Goal: Transaction & Acquisition: Purchase product/service

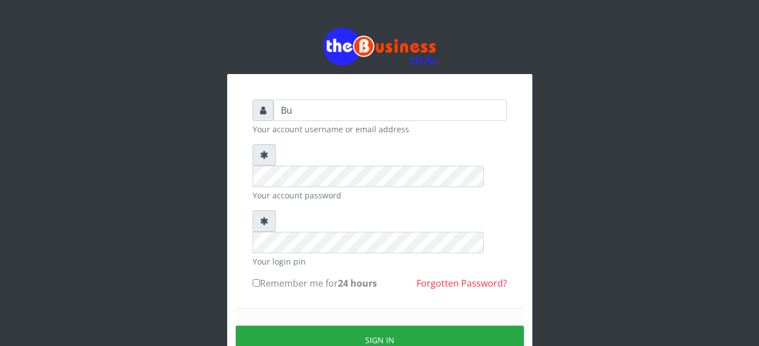
type input "B"
type input "h"
type input "Haibeekay"
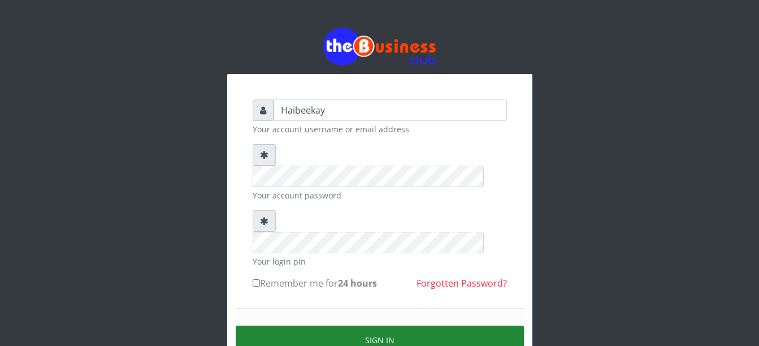
click at [311, 326] on button "Sign in" at bounding box center [380, 340] width 288 height 29
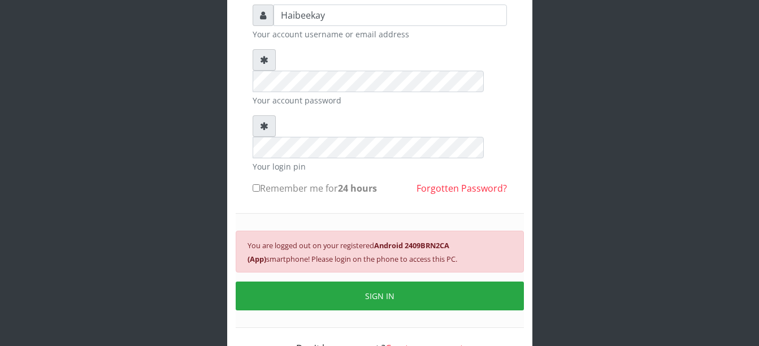
scroll to position [109, 0]
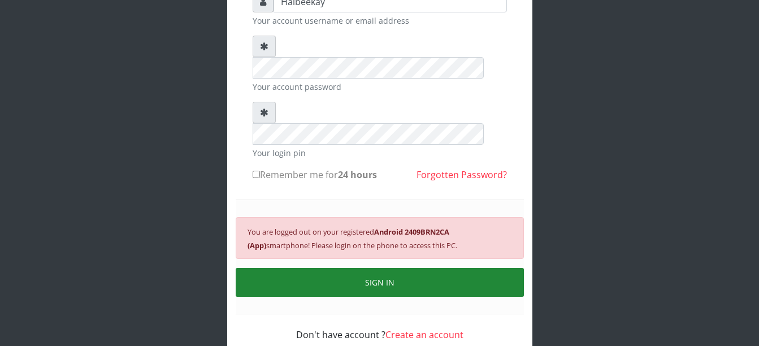
click at [361, 268] on button "SIGN IN" at bounding box center [380, 282] width 288 height 29
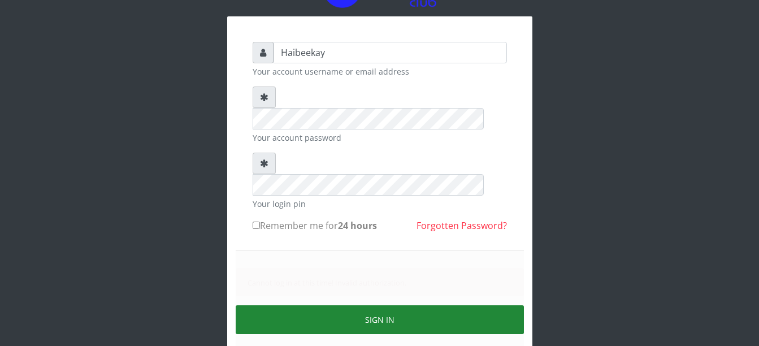
scroll to position [95, 0]
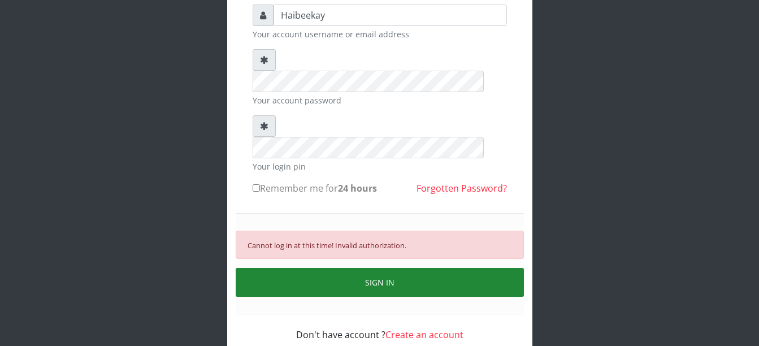
click at [453, 268] on button "SIGN IN" at bounding box center [380, 282] width 288 height 29
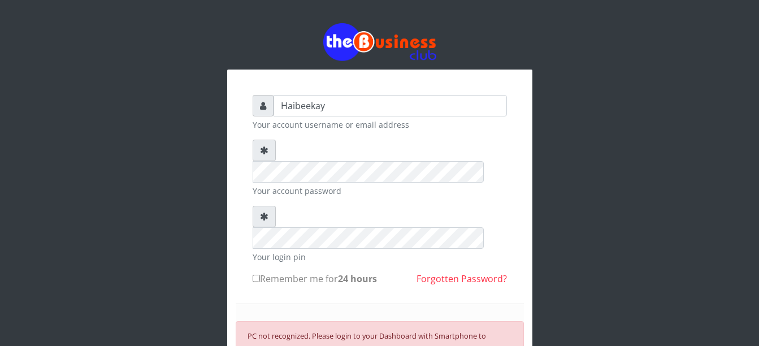
scroll to position [0, 0]
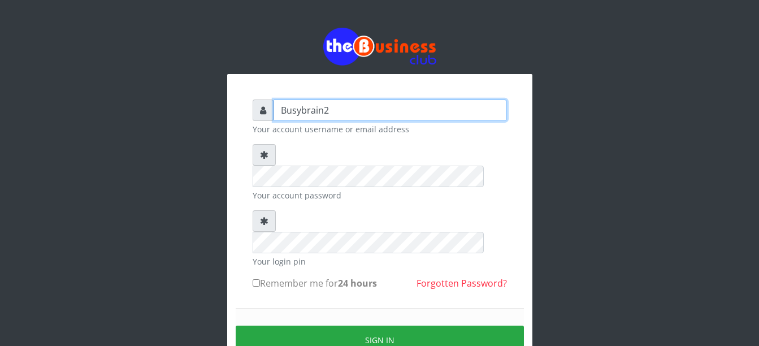
click at [387, 116] on input "Busybrain2" at bounding box center [390, 109] width 233 height 21
type input "Haibeekay"
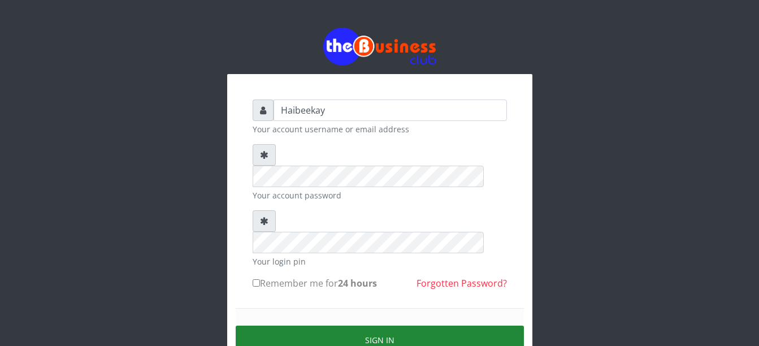
click at [320, 326] on button "Sign in" at bounding box center [380, 340] width 288 height 29
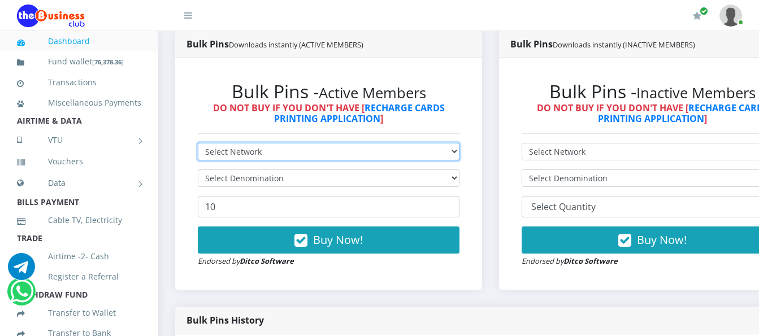
click at [292, 155] on select "Select Network MTN Globacom 9Mobile Airtel" at bounding box center [329, 152] width 262 height 18
select select "MTN"
click at [198, 145] on select "Select Network MTN Globacom 9Mobile Airtel" at bounding box center [329, 152] width 262 height 18
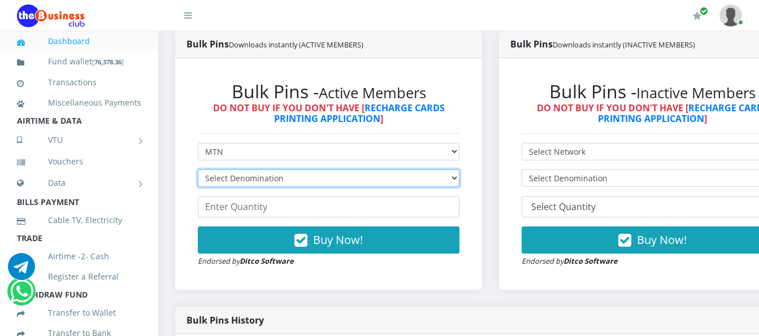
click at [280, 178] on select "Select Denomination MTN NGN100 - ₦96.99 MTN NGN200 - ₦193.98 MTN NGN400 - ₦387.…" at bounding box center [329, 179] width 262 height 18
select select "96.99-100"
click at [198, 172] on select "Select Denomination MTN NGN100 - ₦96.99 MTN NGN200 - ₦193.98 MTN NGN400 - ₦387.…" at bounding box center [329, 179] width 262 height 18
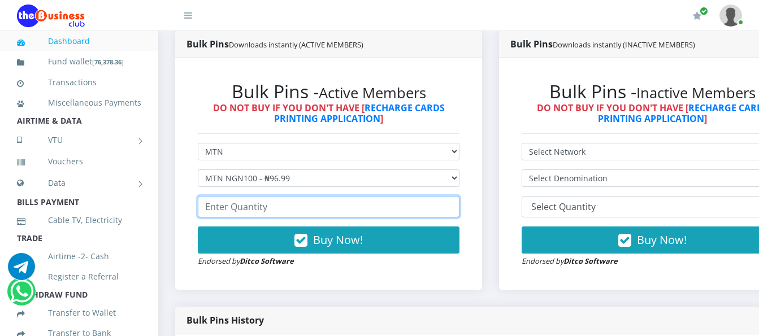
click at [241, 209] on input "number" at bounding box center [329, 206] width 262 height 21
type input "1"
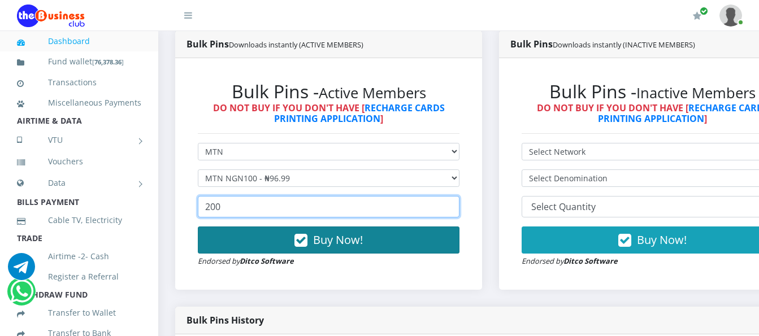
type input "200"
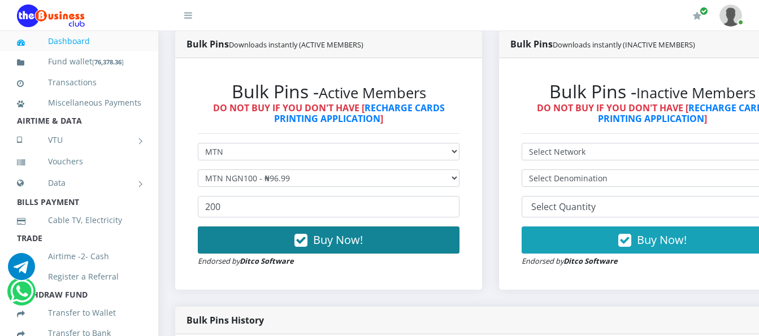
click at [257, 238] on button "Buy Now!" at bounding box center [329, 240] width 262 height 27
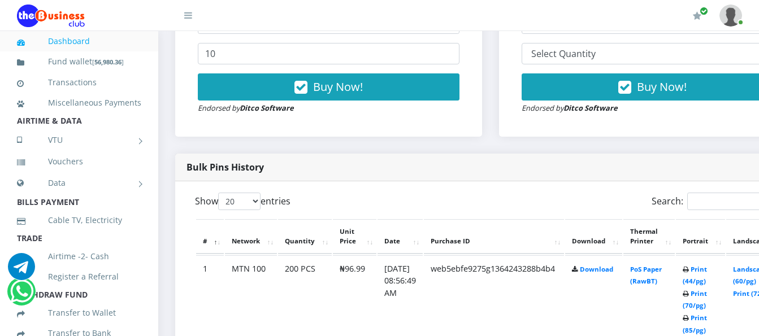
scroll to position [463, 0]
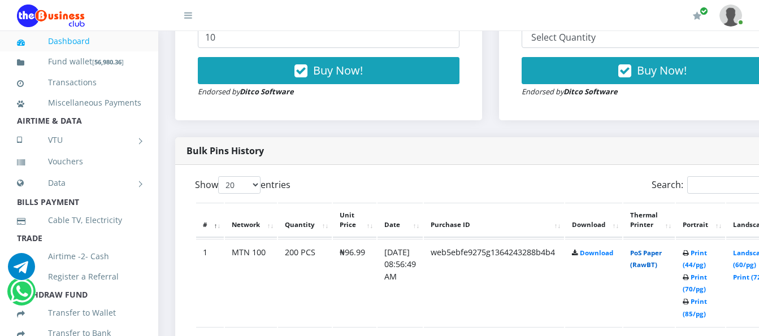
click at [650, 259] on link "PoS Paper (RawBT)" at bounding box center [646, 259] width 32 height 21
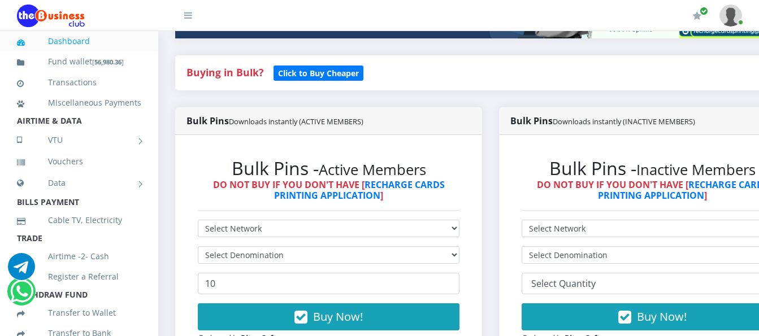
scroll to position [294, 0]
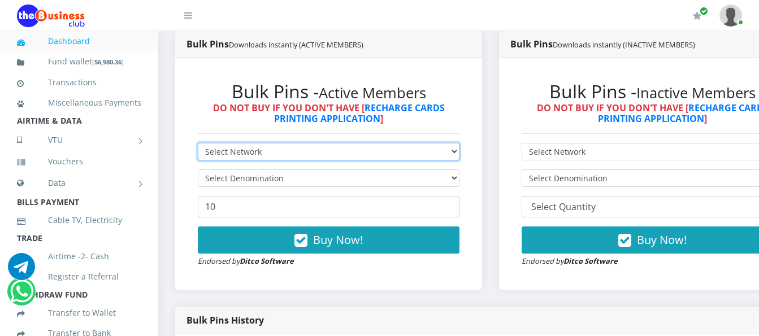
click at [261, 158] on select "Select Network MTN Globacom 9Mobile Airtel" at bounding box center [329, 152] width 262 height 18
select select "MTN"
click at [198, 145] on select "Select Network MTN Globacom 9Mobile Airtel" at bounding box center [329, 152] width 262 height 18
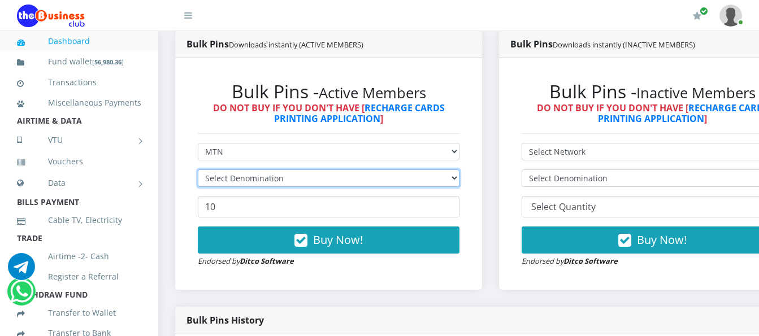
click at [276, 180] on select "Select Denomination" at bounding box center [329, 179] width 262 height 18
select select "484.95-500"
click at [198, 172] on select "Select Denomination MTN NGN100 - ₦96.99 MTN NGN200 - ₦193.98 MTN NGN400 - ₦387.…" at bounding box center [329, 179] width 262 height 18
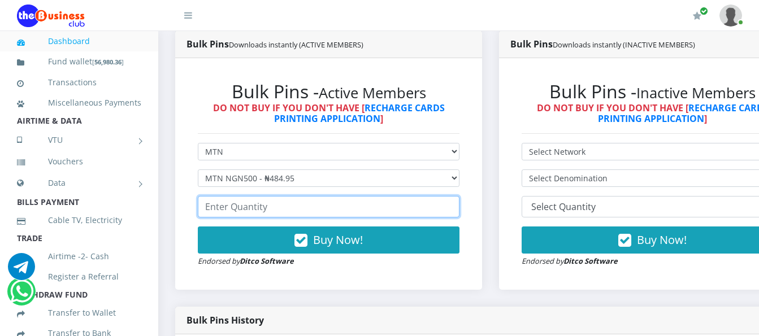
click at [272, 213] on input "number" at bounding box center [329, 206] width 262 height 21
click at [354, 214] on input "number" at bounding box center [329, 206] width 262 height 21
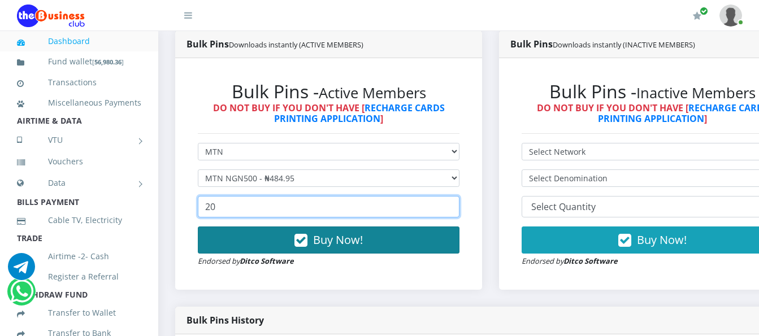
type input "20"
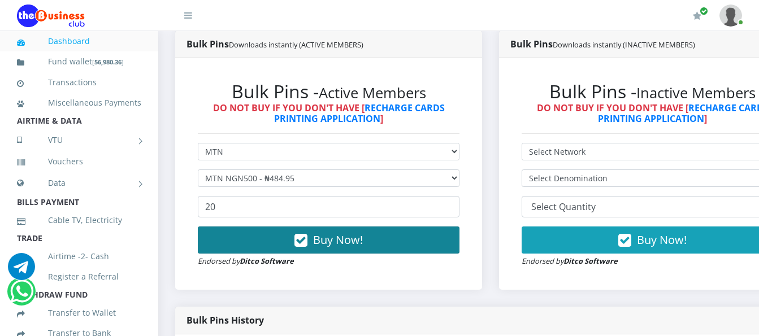
click at [261, 240] on button "Buy Now!" at bounding box center [329, 240] width 262 height 27
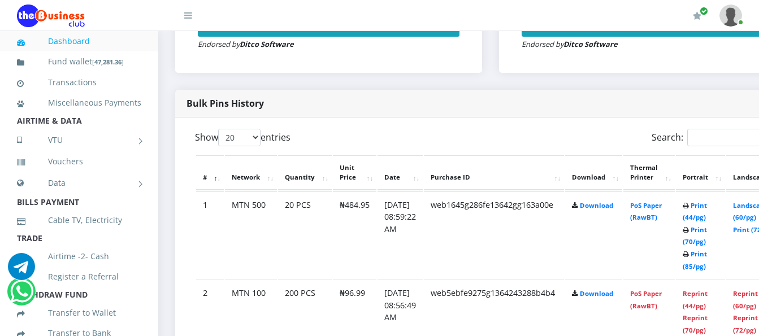
scroll to position [520, 0]
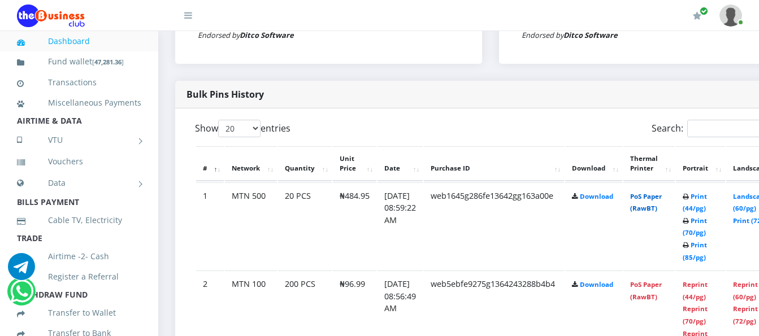
click at [649, 197] on link "PoS Paper (RawBT)" at bounding box center [646, 202] width 32 height 21
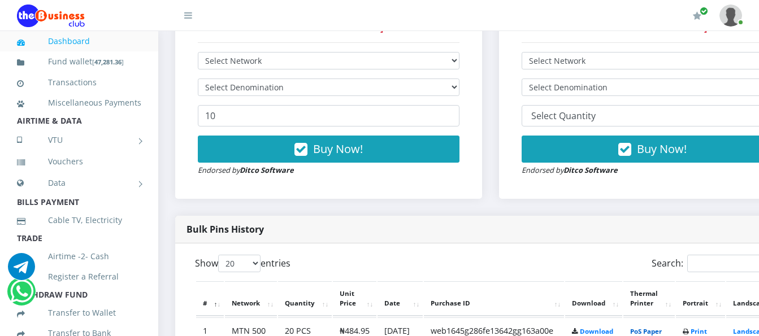
scroll to position [350, 0]
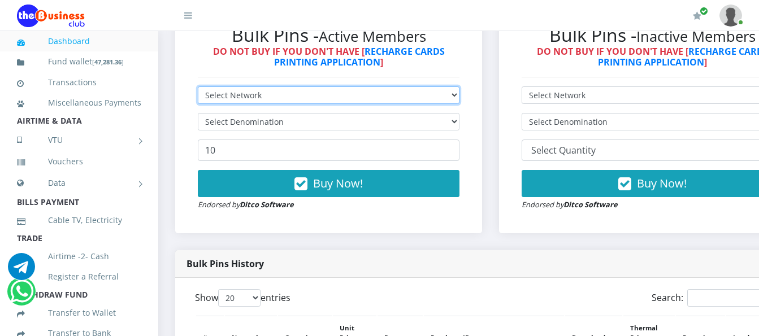
click at [274, 94] on select "Select Network MTN Globacom 9Mobile Airtel" at bounding box center [329, 95] width 262 height 18
select select "MTN"
click at [198, 89] on select "Select Network MTN Globacom 9Mobile Airtel" at bounding box center [329, 95] width 262 height 18
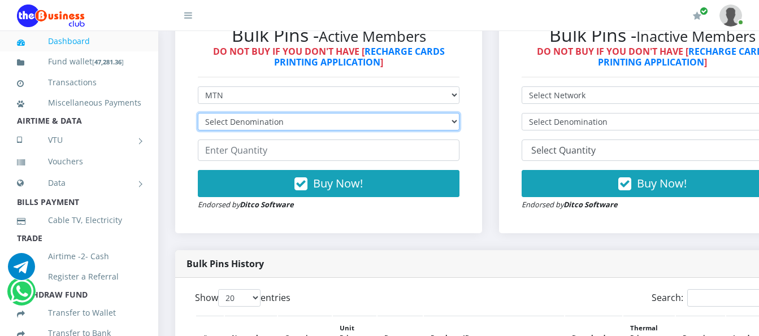
click at [269, 123] on select "Select Denomination MTN NGN100 - ₦96.99 MTN NGN200 - ₦193.98 MTN NGN400 - ₦387.…" at bounding box center [329, 122] width 262 height 18
select select "193.98-200"
click at [198, 115] on select "Select Denomination MTN NGN100 - ₦96.99 MTN NGN200 - ₦193.98 MTN NGN400 - ₦387.…" at bounding box center [329, 122] width 262 height 18
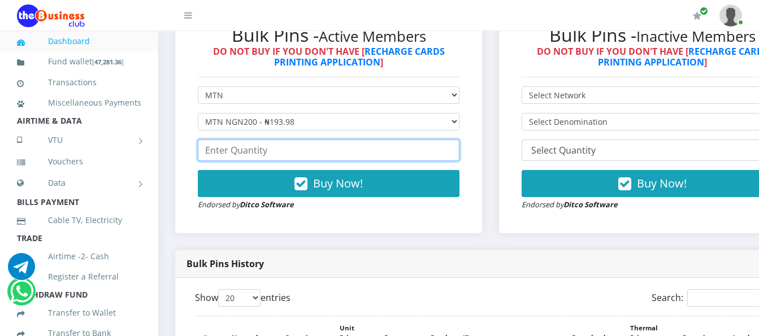
click at [280, 158] on input "number" at bounding box center [329, 150] width 262 height 21
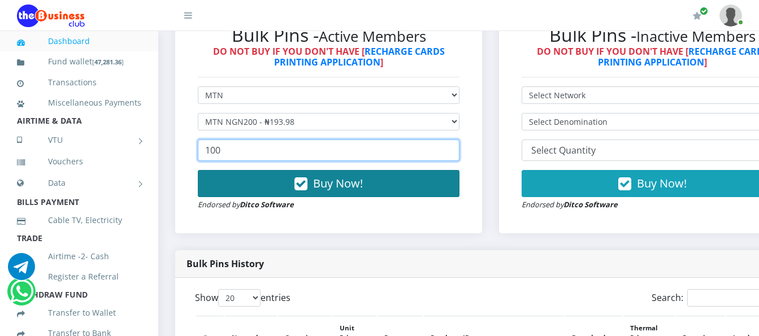
type input "100"
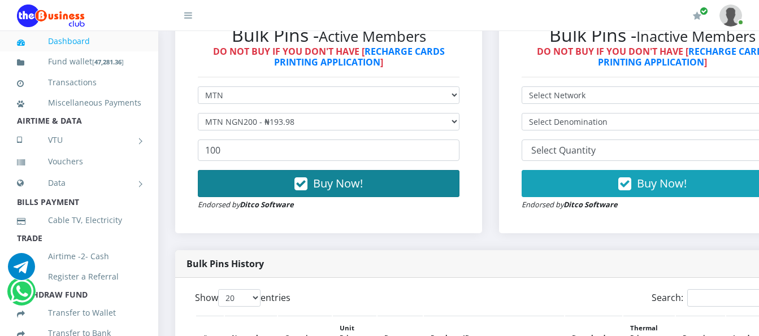
click at [280, 193] on button "Buy Now!" at bounding box center [329, 183] width 262 height 27
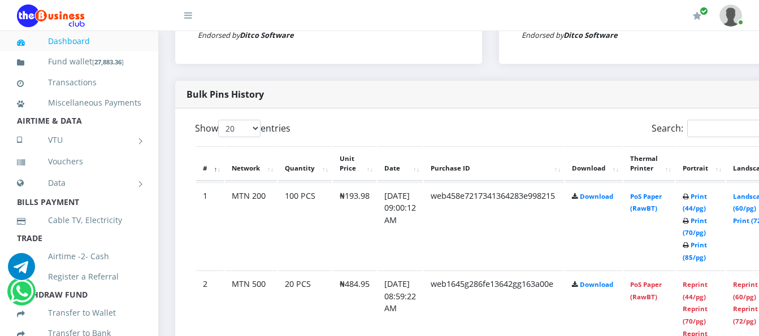
scroll to position [576, 0]
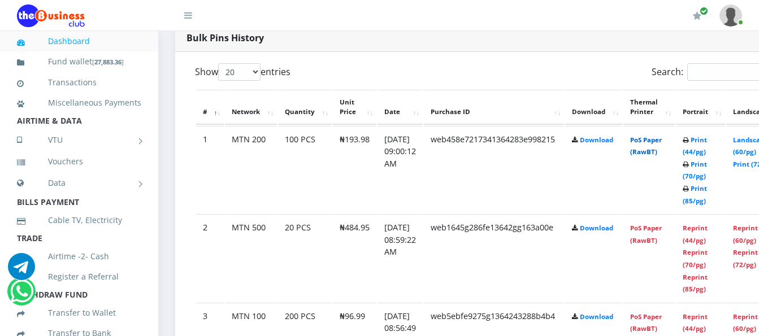
click at [660, 146] on link "PoS Paper (RawBT)" at bounding box center [646, 146] width 32 height 21
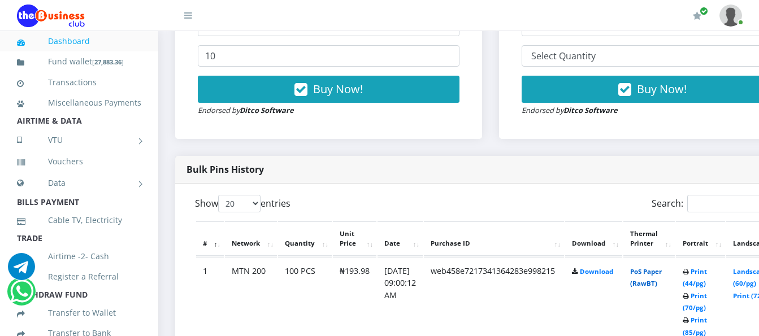
scroll to position [294, 0]
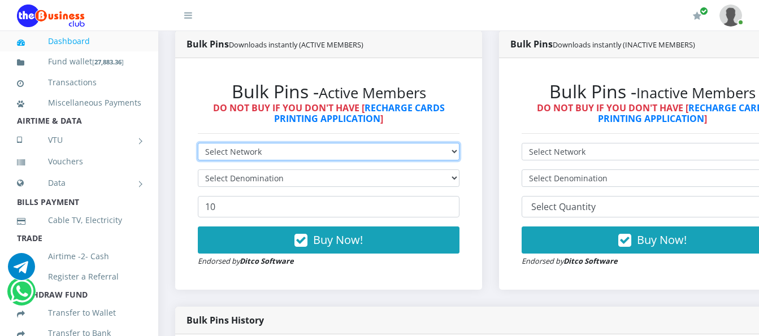
click at [254, 157] on select "Select Network MTN Globacom 9Mobile Airtel" at bounding box center [329, 152] width 262 height 18
select select "Airtel"
click at [198, 145] on select "Select Network MTN Globacom 9Mobile Airtel" at bounding box center [329, 152] width 262 height 18
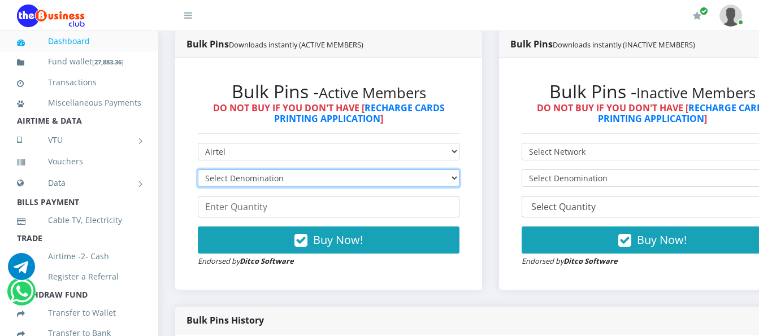
click at [243, 180] on select "Select Denomination Airtel NGN100 - ₦96.38 Airtel NGN200 - ₦192.76 Airtel NGN50…" at bounding box center [329, 179] width 262 height 18
select select "96.38-100"
click at [198, 172] on select "Select Denomination Airtel NGN100 - ₦96.38 Airtel NGN200 - ₦192.76 Airtel NGN50…" at bounding box center [329, 179] width 262 height 18
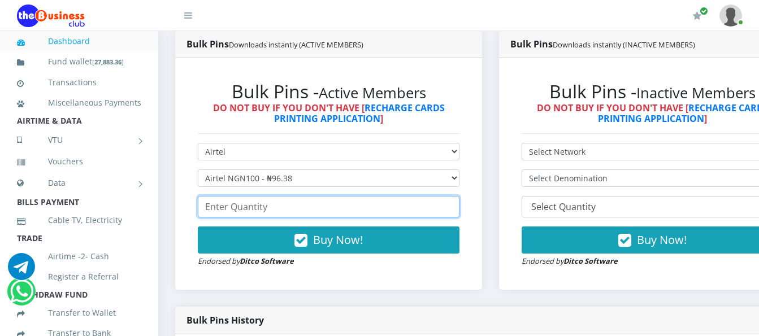
click at [246, 209] on input "number" at bounding box center [329, 206] width 262 height 21
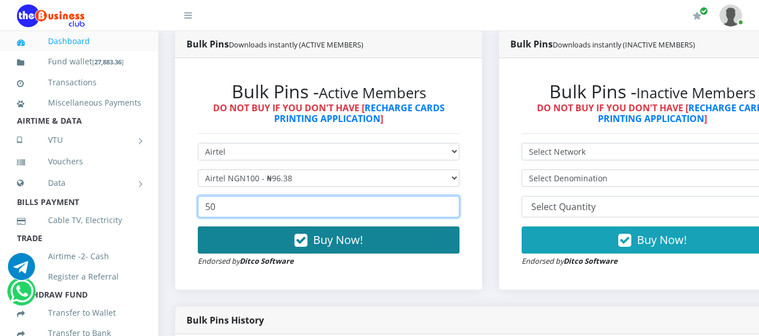
type input "50"
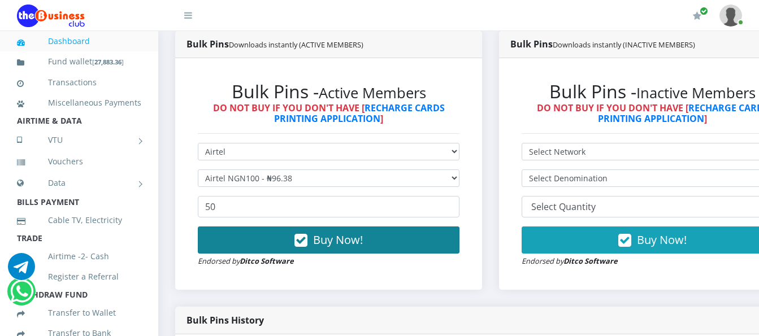
click at [367, 250] on button "Buy Now!" at bounding box center [329, 240] width 262 height 27
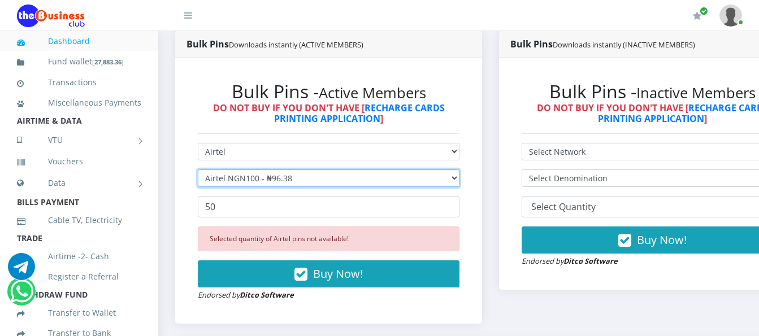
click at [233, 177] on select "Select Denomination Airtel NGN100 - ₦96.38 Airtel NGN200 - ₦192.76 Airtel NGN50…" at bounding box center [329, 179] width 262 height 18
select select "192.76-200"
click at [198, 172] on select "Select Denomination Airtel NGN100 - ₦96.38 Airtel NGN200 - ₦192.76 Airtel NGN50…" at bounding box center [329, 179] width 262 height 18
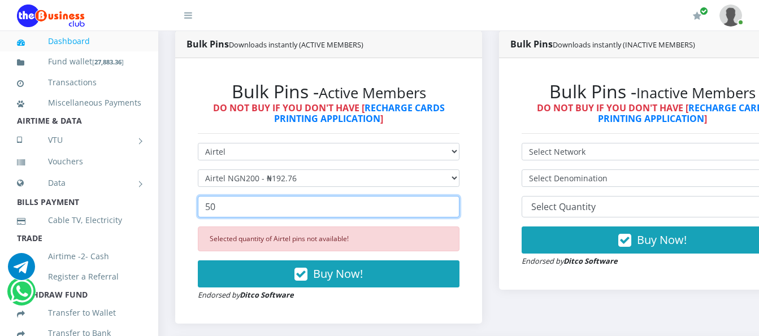
click at [241, 206] on input "50" at bounding box center [329, 206] width 262 height 21
type input "5"
type input "3"
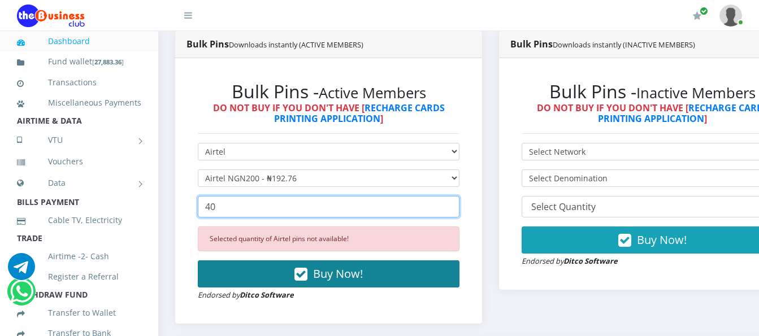
type input "40"
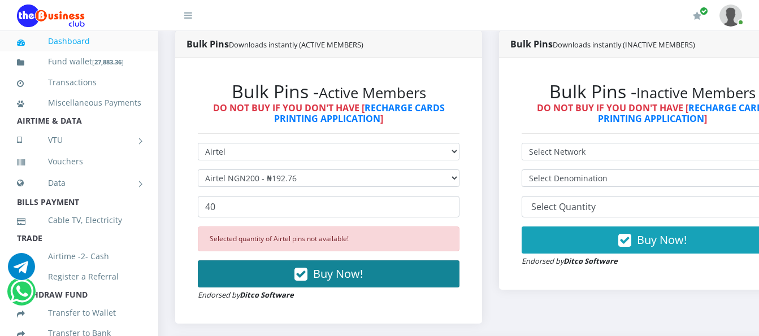
click at [315, 283] on button "Buy Now!" at bounding box center [329, 274] width 262 height 27
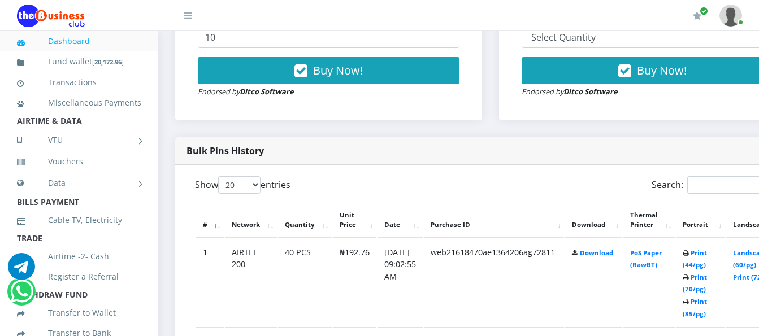
scroll to position [520, 0]
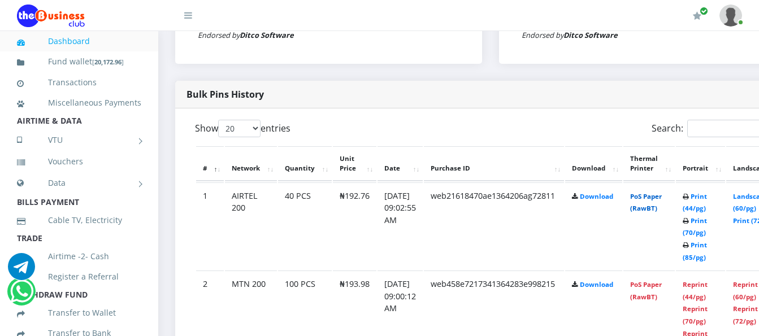
click at [652, 202] on link "PoS Paper (RawBT)" at bounding box center [646, 202] width 32 height 21
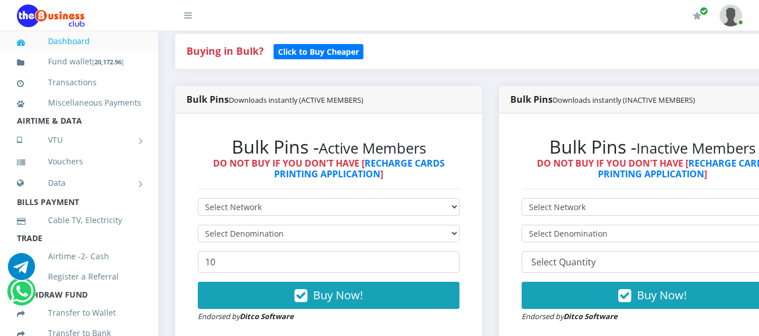
scroll to position [237, 0]
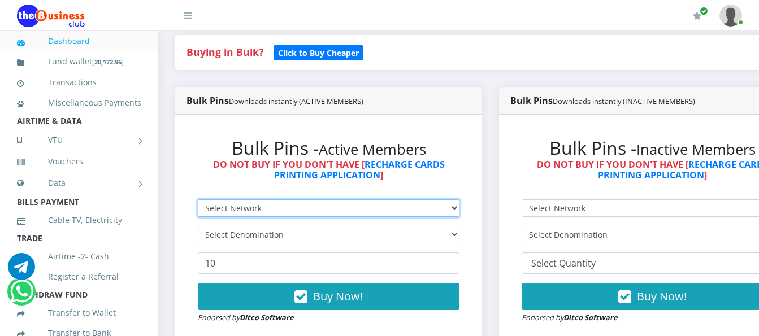
click at [344, 209] on select "Select Network MTN Globacom 9Mobile Airtel" at bounding box center [329, 208] width 262 height 18
select select "Glo"
click at [198, 202] on select "Select Network MTN Globacom 9Mobile Airtel" at bounding box center [329, 208] width 262 height 18
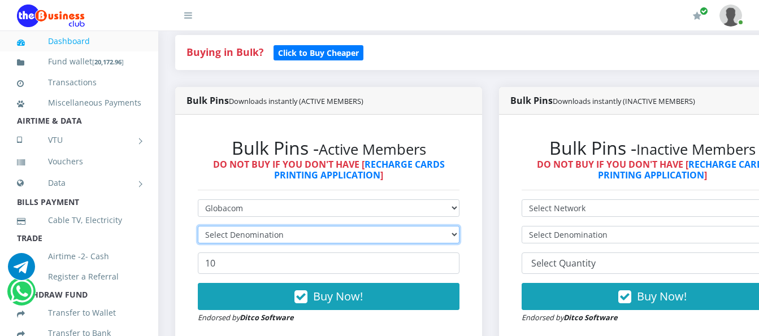
click at [324, 238] on select "Select Denomination" at bounding box center [329, 235] width 262 height 18
click at [198, 228] on select "Select Denomination" at bounding box center [329, 235] width 262 height 18
click at [307, 236] on select "Select Denomination" at bounding box center [329, 235] width 262 height 18
click at [459, 235] on select "Select Denomination" at bounding box center [329, 235] width 262 height 18
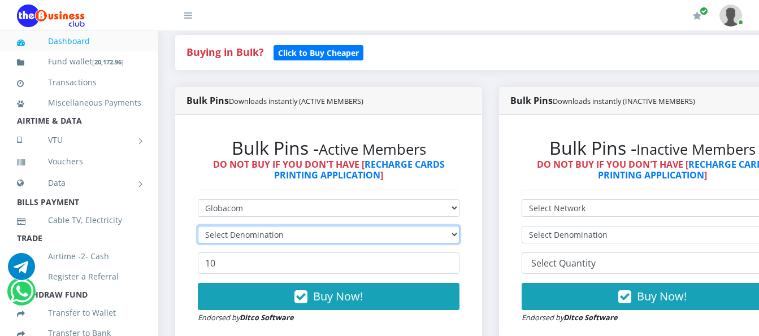
click at [198, 228] on select "Select Denomination" at bounding box center [329, 235] width 262 height 18
click at [261, 235] on select "Select Denomination Glo NGN100 - ₦96.55 Glo NGN200 - ₦193.10 Glo NGN500 - ₦482.…" at bounding box center [329, 235] width 262 height 18
select select "96.55-100"
click at [198, 228] on select "Select Denomination Glo NGN100 - ₦96.55 Glo NGN200 - ₦193.10 Glo NGN500 - ₦482.…" at bounding box center [329, 235] width 262 height 18
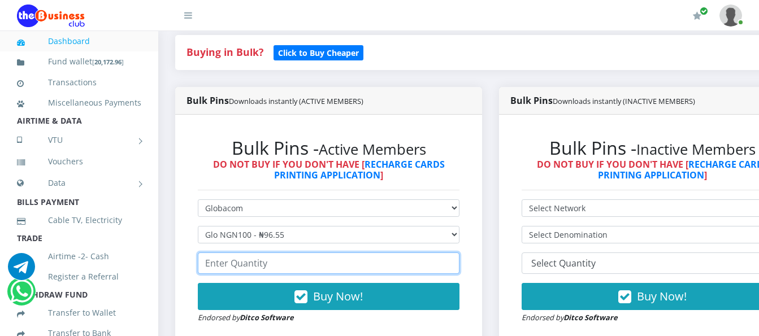
click at [274, 265] on input "number" at bounding box center [329, 263] width 262 height 21
click at [208, 264] on input "number" at bounding box center [329, 263] width 262 height 21
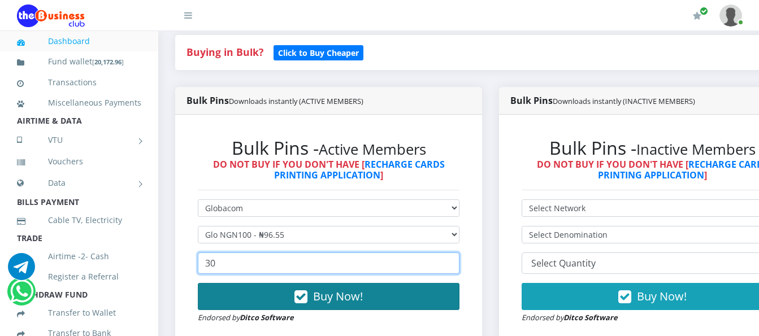
type input "30"
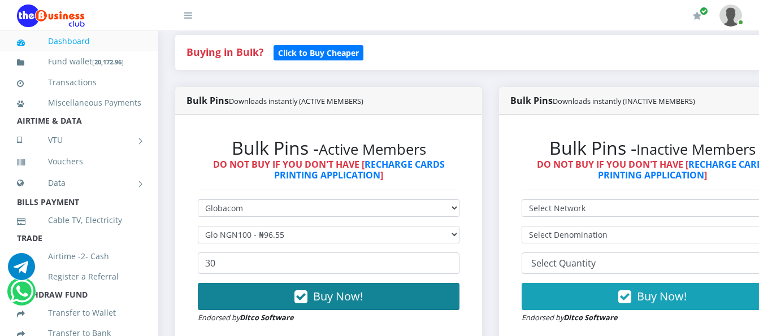
click at [334, 298] on span "Buy Now!" at bounding box center [338, 296] width 50 height 15
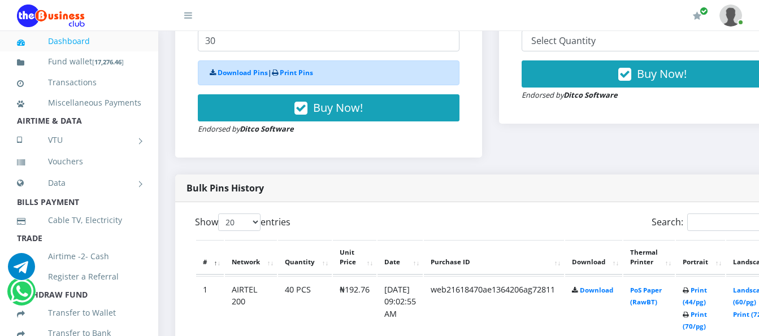
scroll to position [463, 0]
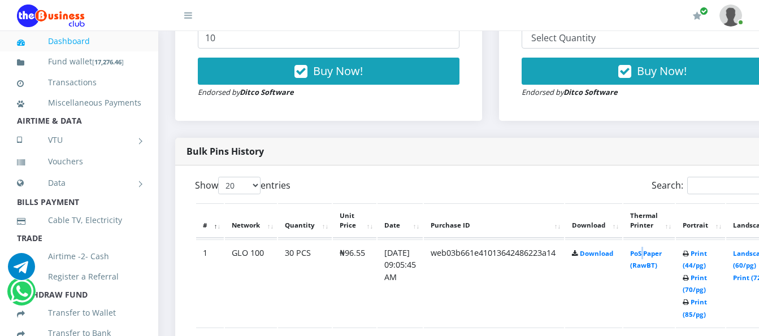
click at [660, 260] on td "PoS Paper (RawBT)" at bounding box center [648, 284] width 51 height 88
click at [662, 270] on link "PoS Paper (RawBT)" at bounding box center [646, 259] width 32 height 21
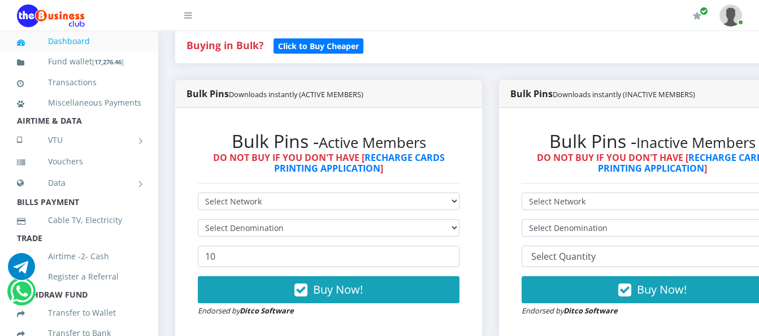
scroll to position [237, 0]
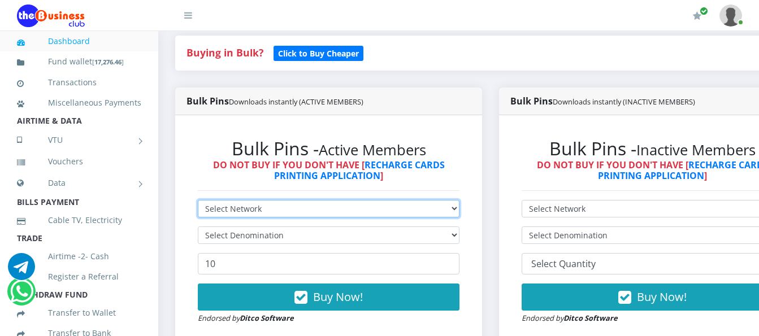
drag, startPoint x: 323, startPoint y: 212, endPoint x: 328, endPoint y: 198, distance: 15.5
click at [323, 211] on select "Select Network MTN Globacom 9Mobile Airtel" at bounding box center [329, 209] width 262 height 18
select select "Glo"
click at [198, 202] on select "Select Network MTN Globacom 9Mobile Airtel" at bounding box center [329, 209] width 262 height 18
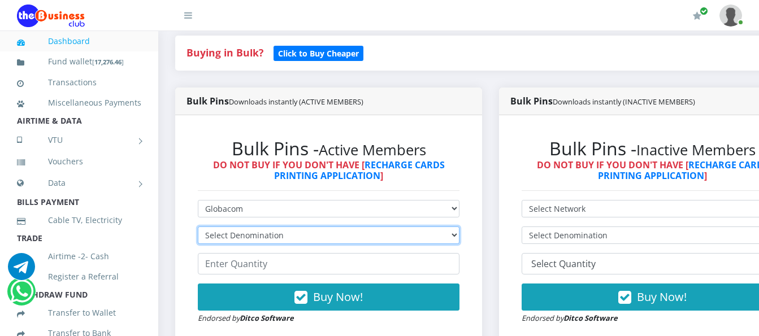
click at [267, 241] on select "Select Denomination Glo NGN100 - ₦96.55 Glo NGN200 - ₦193.10 Glo NGN500 - ₦482.…" at bounding box center [329, 236] width 262 height 18
select select "193.1-200"
click at [198, 229] on select "Select Denomination Glo NGN100 - ₦96.55 Glo NGN200 - ₦193.10 Glo NGN500 - ₦482.…" at bounding box center [329, 236] width 262 height 18
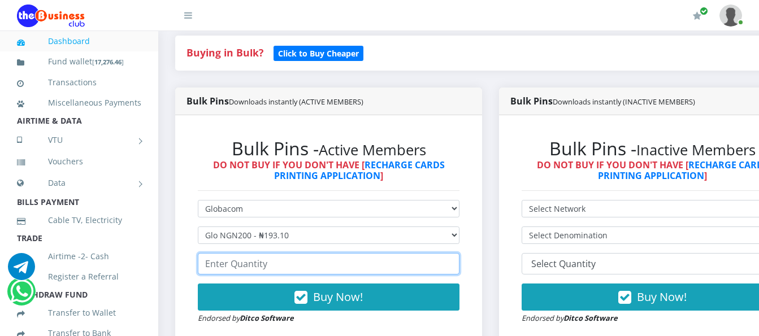
click at [281, 265] on input "number" at bounding box center [329, 263] width 262 height 21
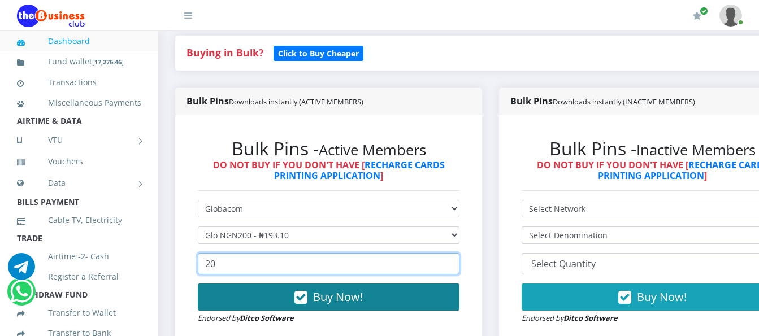
type input "20"
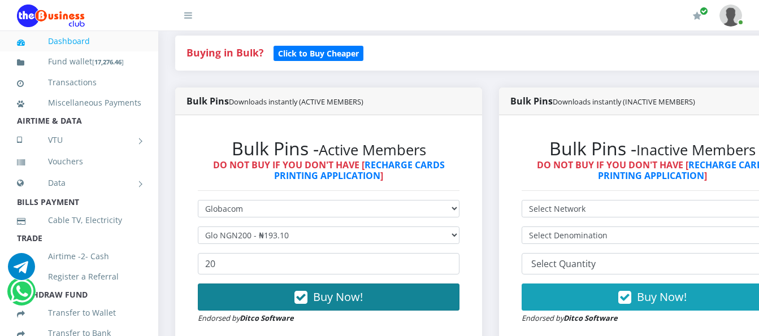
click at [234, 306] on button "Buy Now!" at bounding box center [329, 297] width 262 height 27
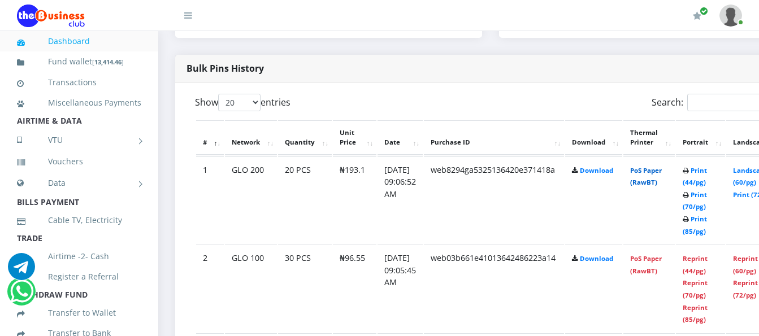
click at [655, 186] on link "PoS Paper (RawBT)" at bounding box center [646, 176] width 32 height 21
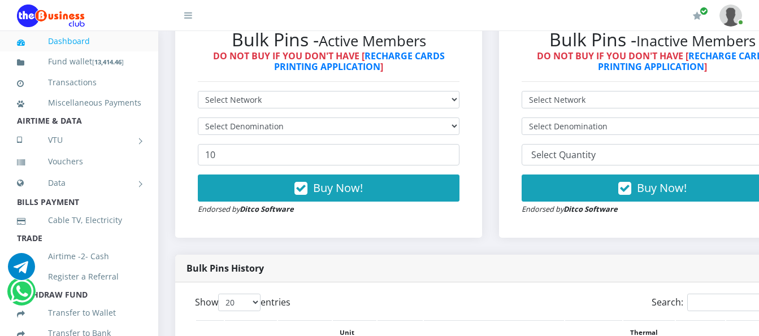
scroll to position [320, 0]
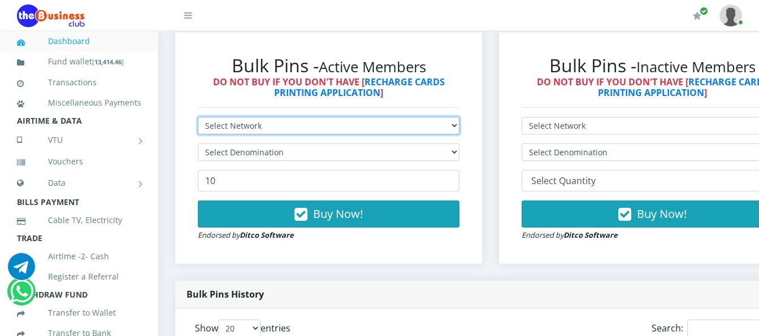
click at [258, 124] on select "Select Network MTN Globacom 9Mobile Airtel" at bounding box center [329, 126] width 262 height 18
select select "Airtel"
click at [198, 119] on select "Select Network MTN Globacom 9Mobile Airtel" at bounding box center [329, 126] width 262 height 18
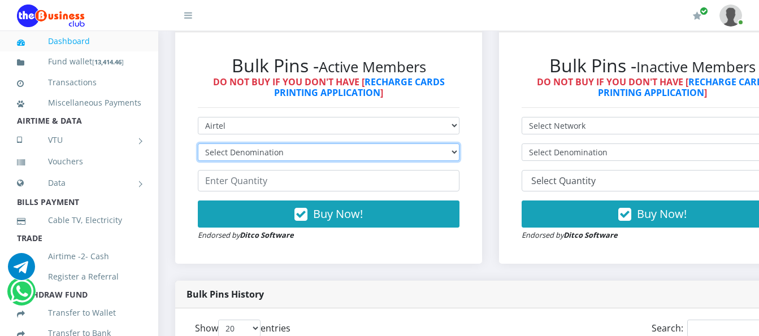
click at [251, 154] on select "Select Denomination Airtel NGN100 - ₦96.38 Airtel NGN200 - ₦192.76 Airtel NGN50…" at bounding box center [329, 153] width 262 height 18
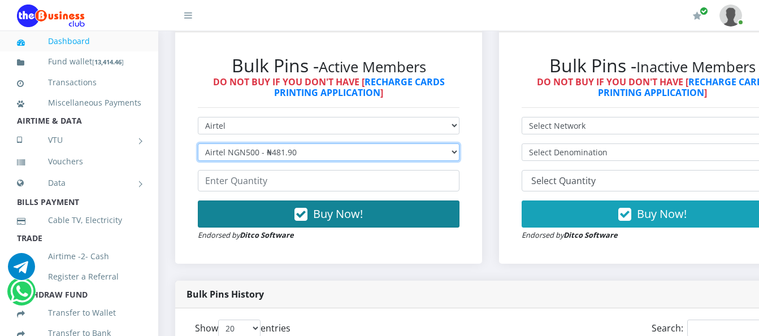
click at [198, 146] on select "Select Denomination Airtel NGN100 - ₦96.38 Airtel NGN200 - ₦192.76 Airtel NGN50…" at bounding box center [329, 153] width 262 height 18
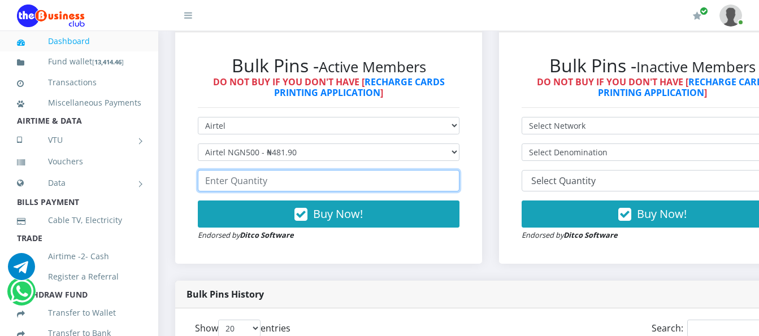
click at [331, 190] on input "number" at bounding box center [329, 180] width 262 height 21
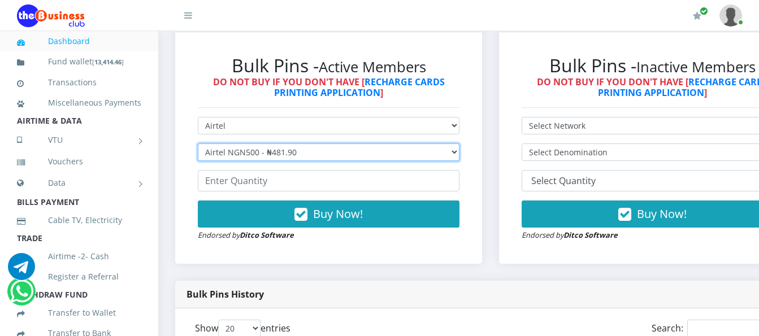
click at [324, 151] on select "Select Denomination Airtel NGN100 - ₦96.38 Airtel NGN200 - ₦192.76 Airtel NGN50…" at bounding box center [329, 153] width 262 height 18
click at [198, 146] on select "Select Denomination Airtel NGN100 - ₦96.38 Airtel NGN200 - ₦192.76 Airtel NGN50…" at bounding box center [329, 153] width 262 height 18
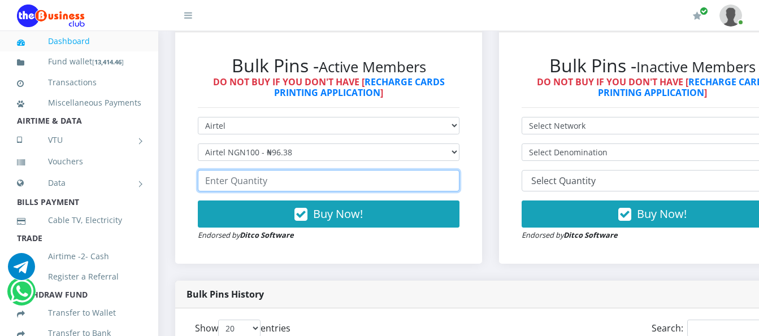
click at [288, 186] on input "number" at bounding box center [329, 180] width 262 height 21
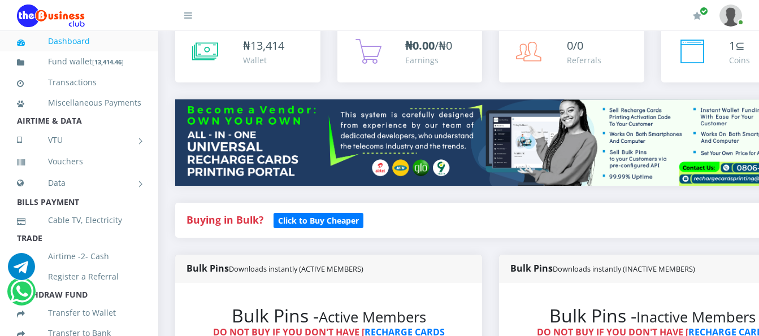
scroll to position [0, 0]
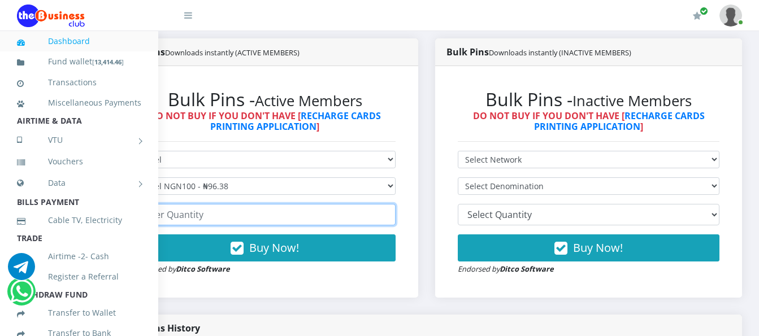
click at [214, 218] on input "number" at bounding box center [265, 214] width 262 height 21
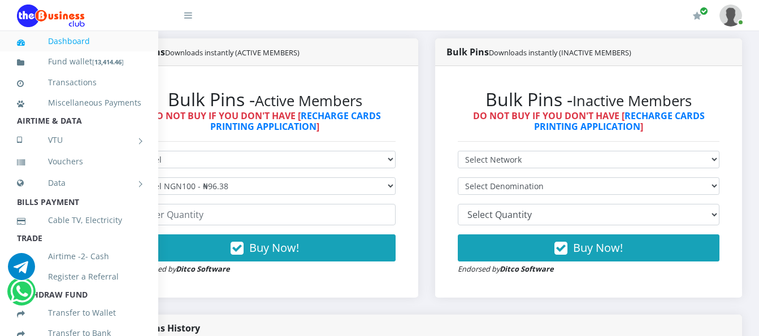
drag, startPoint x: 189, startPoint y: 18, endPoint x: 216, endPoint y: 22, distance: 27.5
click at [216, 22] on header "My Profile Settings Logout" at bounding box center [379, 15] width 759 height 31
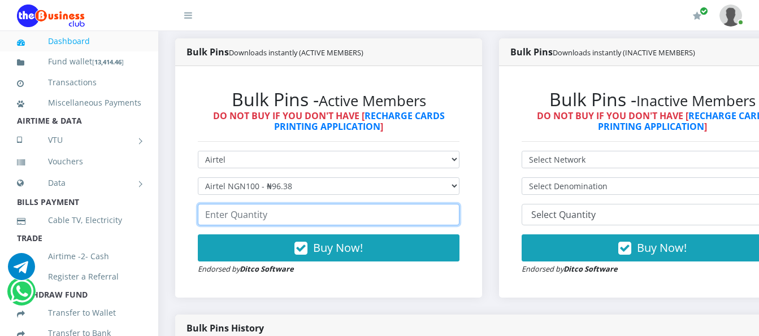
click at [262, 219] on input "number" at bounding box center [329, 214] width 262 height 21
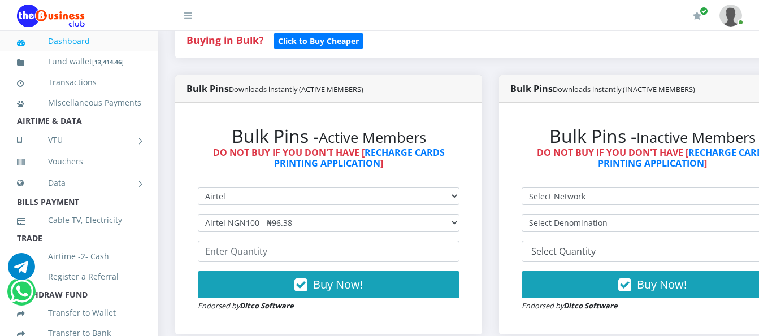
scroll to position [229, 0]
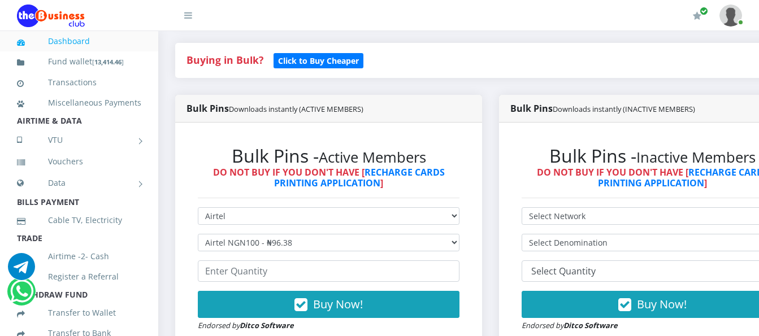
drag, startPoint x: 253, startPoint y: 232, endPoint x: 546, endPoint y: 20, distance: 361.9
click at [545, 20] on div "My Profile Settings Logout" at bounding box center [478, 16] width 527 height 32
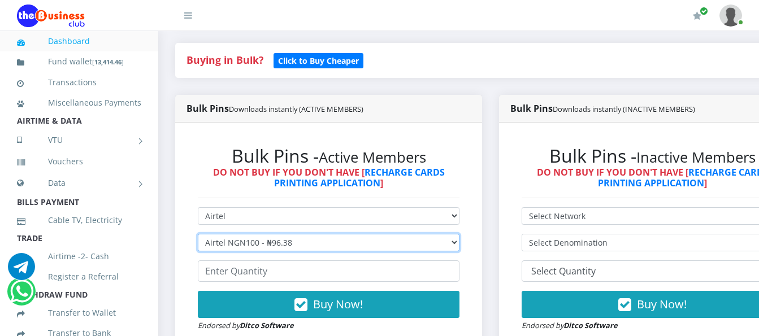
click at [300, 245] on select "Select Denomination Airtel NGN100 - ₦96.38 Airtel NGN200 - ₦192.76 Airtel NGN50…" at bounding box center [329, 243] width 262 height 18
select select "481.9-500"
click at [198, 236] on select "Select Denomination Airtel NGN100 - ₦96.38 Airtel NGN200 - ₦192.76 Airtel NGN50…" at bounding box center [329, 243] width 262 height 18
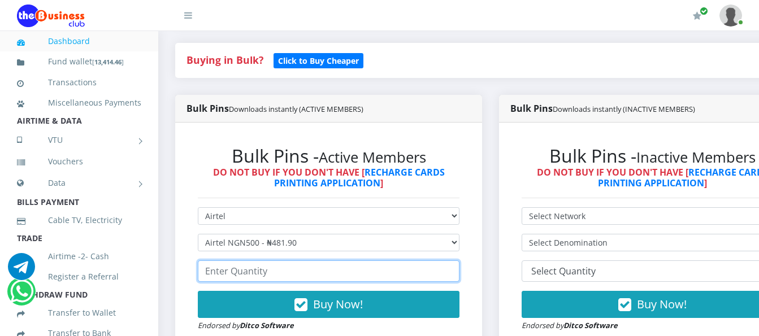
click at [279, 281] on input "number" at bounding box center [329, 271] width 262 height 21
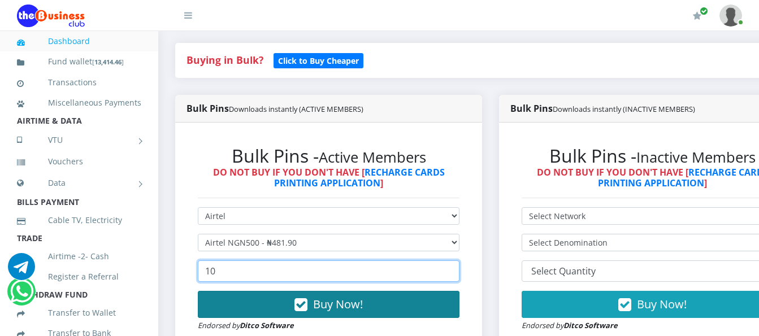
type input "10"
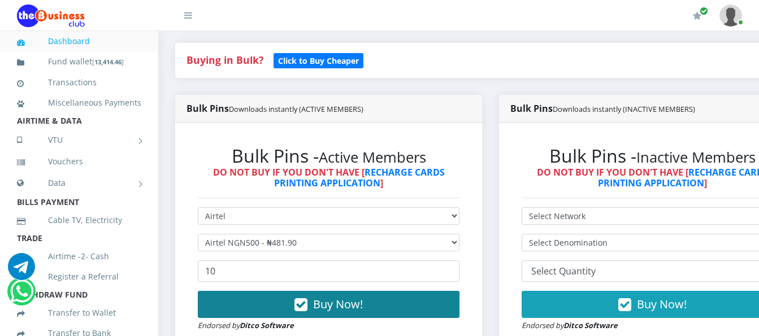
click at [379, 312] on button "Buy Now!" at bounding box center [329, 304] width 262 height 27
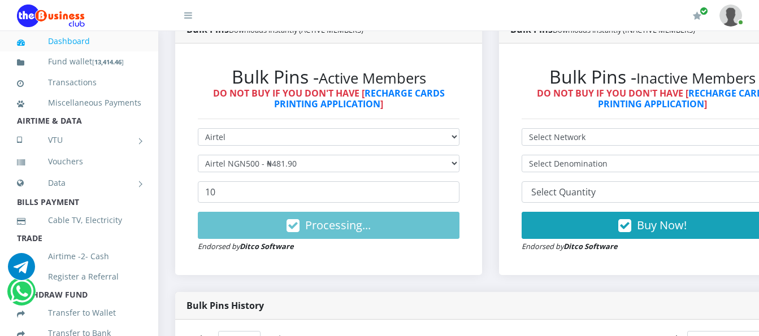
scroll to position [286, 0]
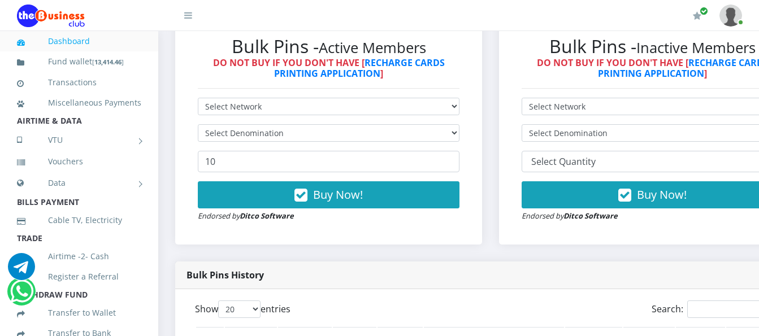
scroll to position [57, 0]
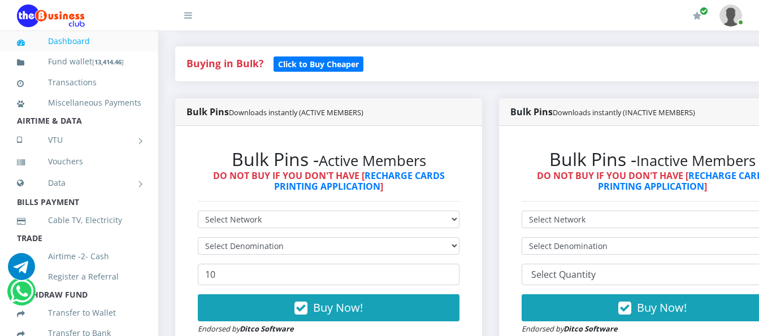
drag, startPoint x: 42, startPoint y: 19, endPoint x: 173, endPoint y: 299, distance: 308.9
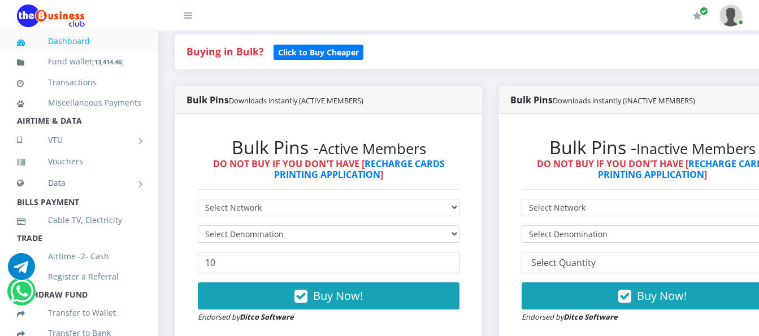
scroll to position [509, 0]
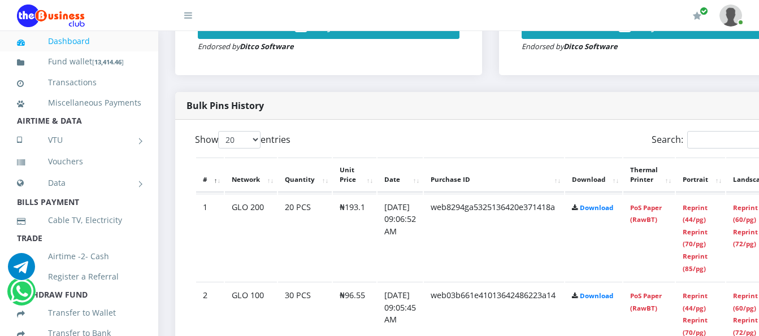
drag, startPoint x: 173, startPoint y: 299, endPoint x: 176, endPoint y: 292, distance: 8.1
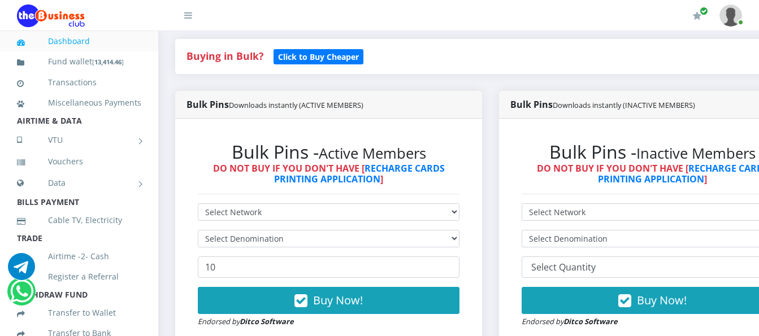
scroll to position [141, 0]
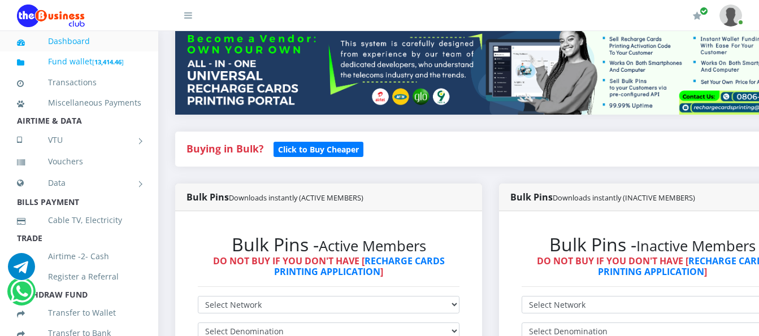
click at [67, 60] on link "Fund wallet [ 13,414.46 ]" at bounding box center [79, 62] width 124 height 27
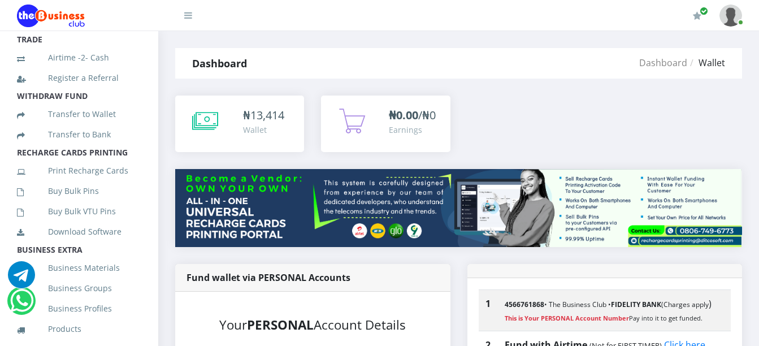
scroll to position [214, 0]
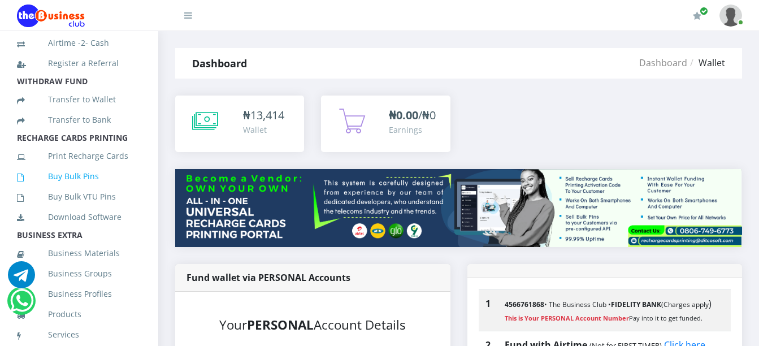
click at [74, 189] on link "Buy Bulk Pins" at bounding box center [79, 176] width 124 height 26
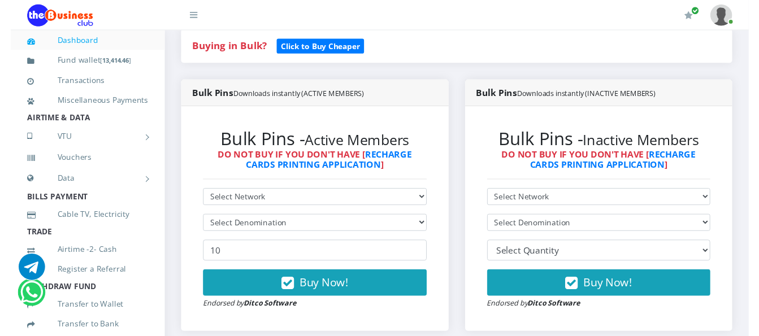
scroll to position [226, 0]
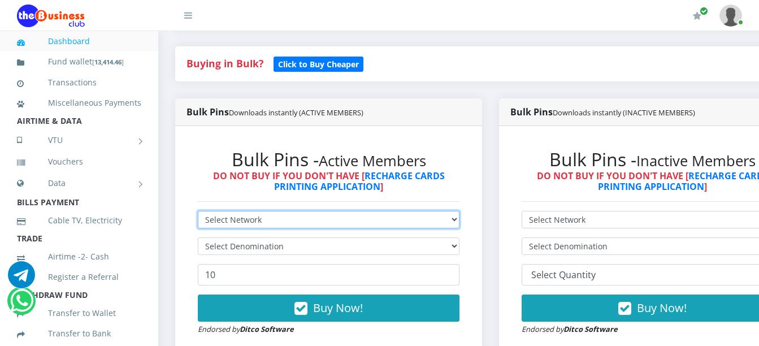
click at [228, 213] on select "Select Network MTN Globacom 9Mobile Airtel" at bounding box center [329, 220] width 262 height 18
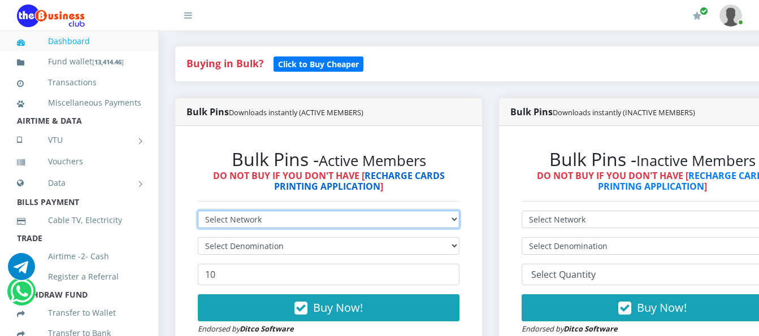
scroll to position [0, 0]
select select "Airtel"
click at [198, 213] on select "Select Network MTN Globacom 9Mobile Airtel" at bounding box center [329, 220] width 262 height 18
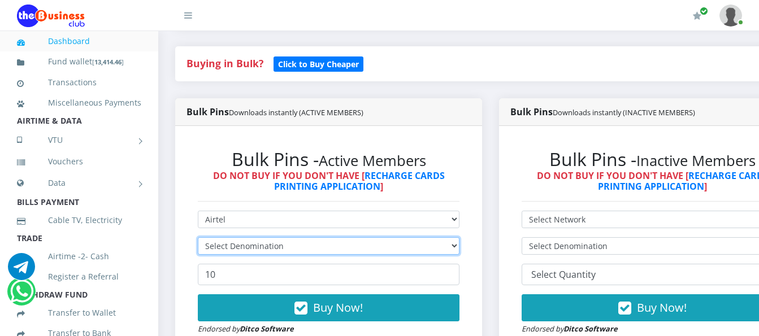
drag, startPoint x: 256, startPoint y: 246, endPoint x: 258, endPoint y: 238, distance: 8.6
click at [256, 246] on select "Select Denomination" at bounding box center [329, 246] width 262 height 18
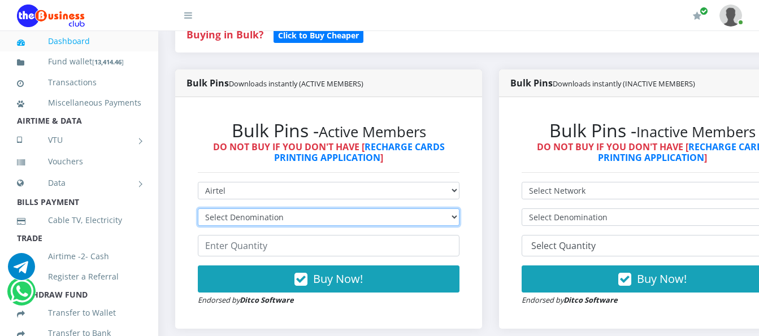
scroll to position [283, 0]
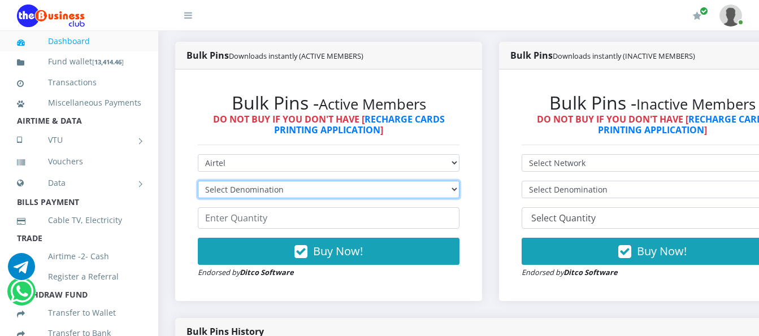
click at [296, 188] on select "Select Denomination Airtel NGN100 - ₦96.38 Airtel NGN200 - ₦192.76 Airtel NGN50…" at bounding box center [329, 190] width 262 height 18
select select "481.9-500"
click at [198, 183] on select "Select Denomination Airtel NGN100 - ₦96.38 Airtel NGN200 - ₦192.76 Airtel NGN50…" at bounding box center [329, 190] width 262 height 18
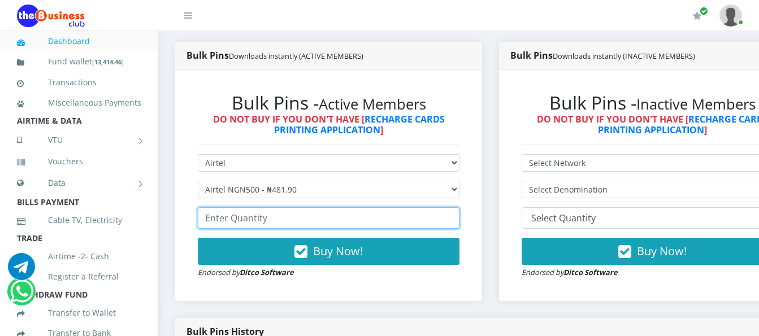
click at [272, 218] on input "number" at bounding box center [329, 217] width 262 height 21
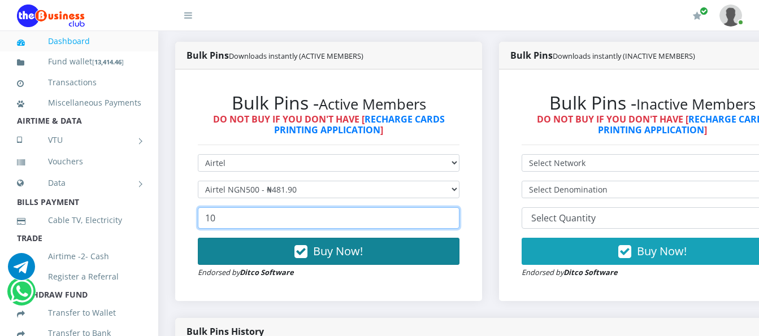
type input "10"
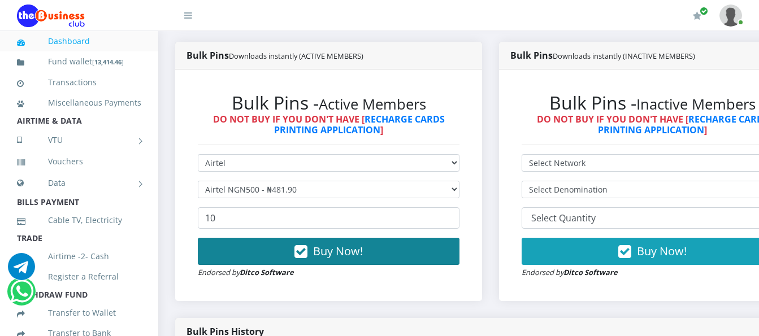
click at [264, 260] on button "Buy Now!" at bounding box center [329, 251] width 262 height 27
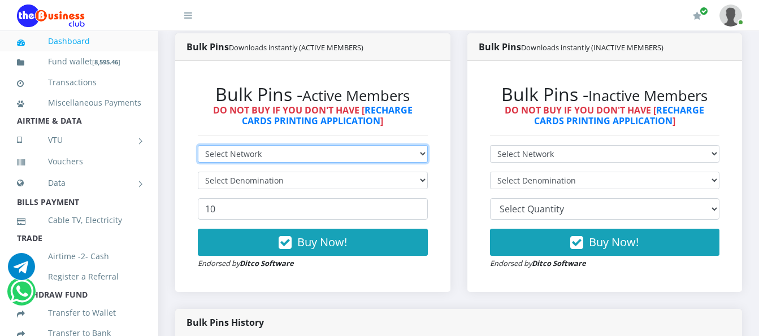
click at [236, 163] on select "Select Network MTN Globacom 9Mobile Airtel" at bounding box center [313, 154] width 230 height 18
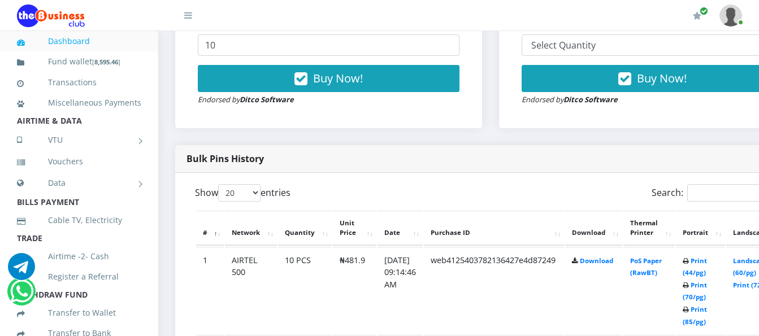
scroll to position [509, 0]
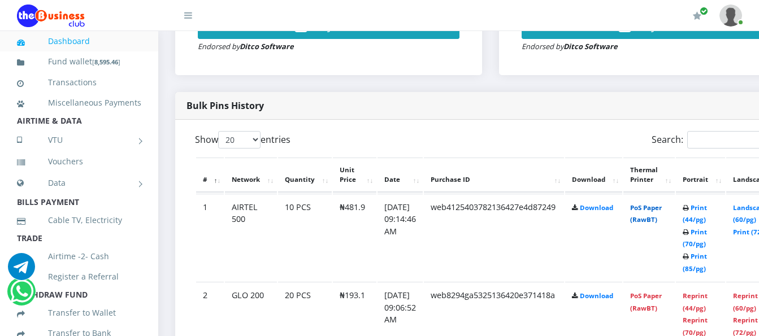
click at [649, 220] on link "PoS Paper (RawBT)" at bounding box center [646, 213] width 32 height 21
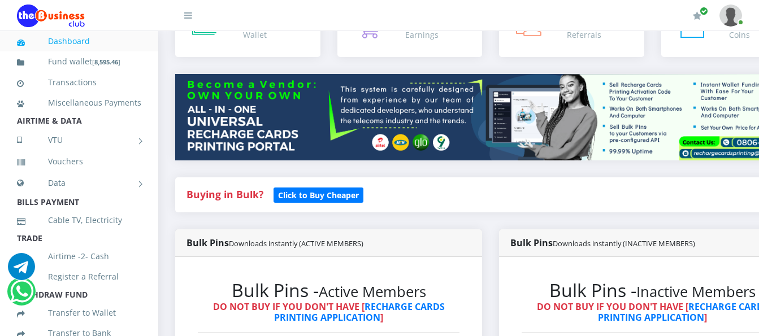
scroll to position [57, 0]
